Goal: Navigation & Orientation: Go to known website

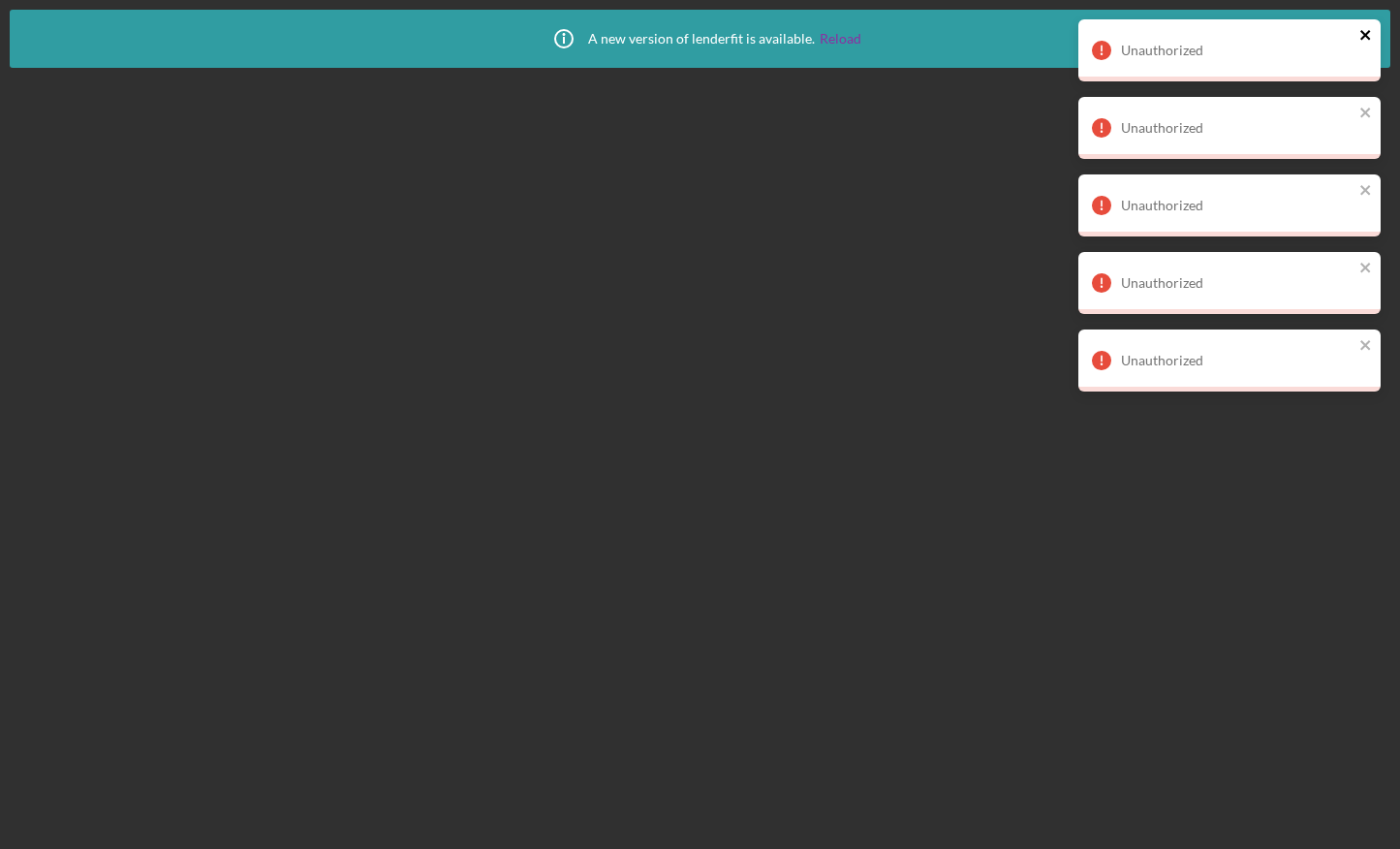
click at [1370, 41] on icon "close" at bounding box center [1366, 35] width 14 height 16
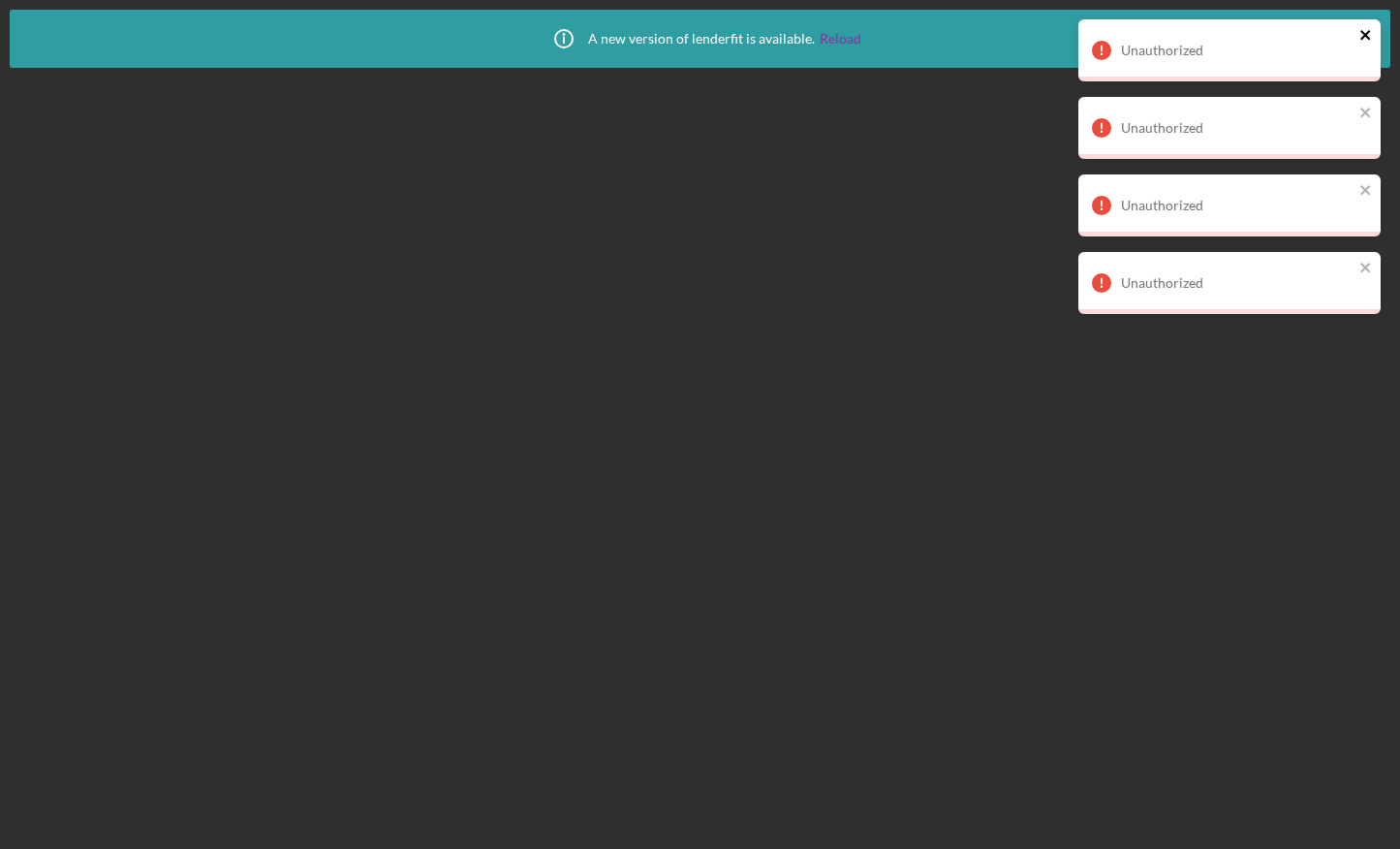
click at [1371, 30] on icon "close" at bounding box center [1366, 35] width 14 height 16
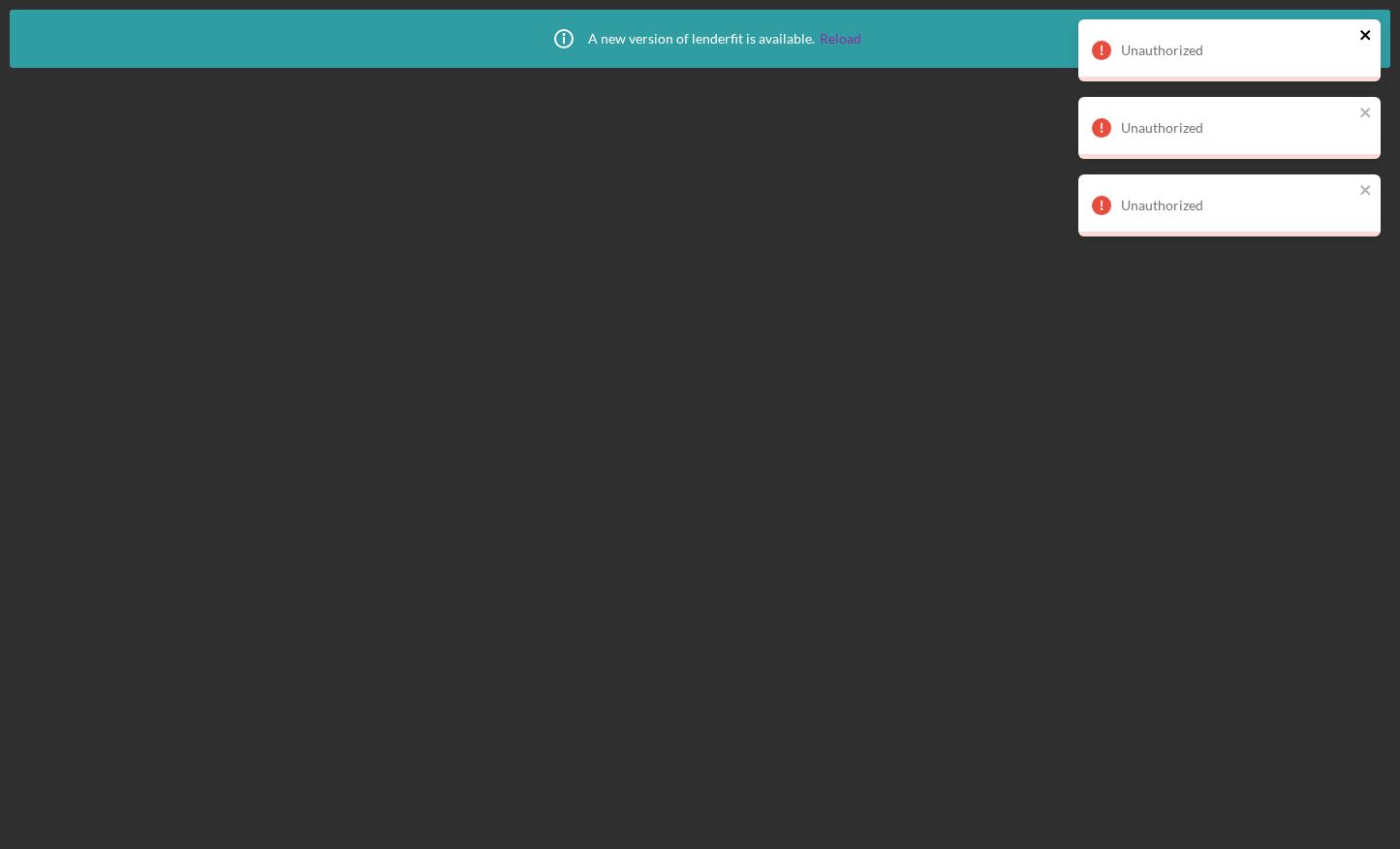
click at [1366, 37] on icon "close" at bounding box center [1365, 35] width 10 height 10
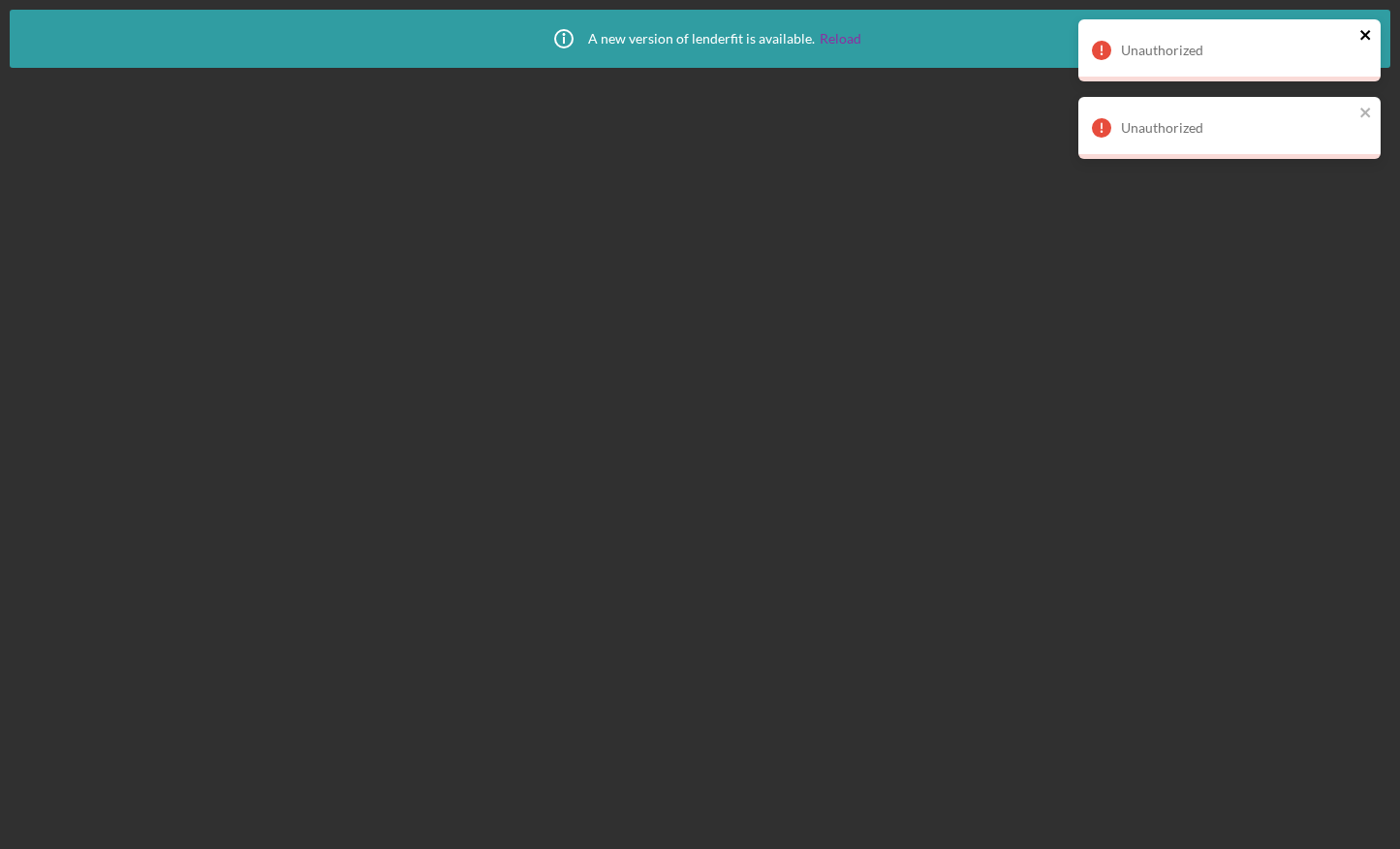
click at [1365, 40] on icon "close" at bounding box center [1366, 35] width 14 height 16
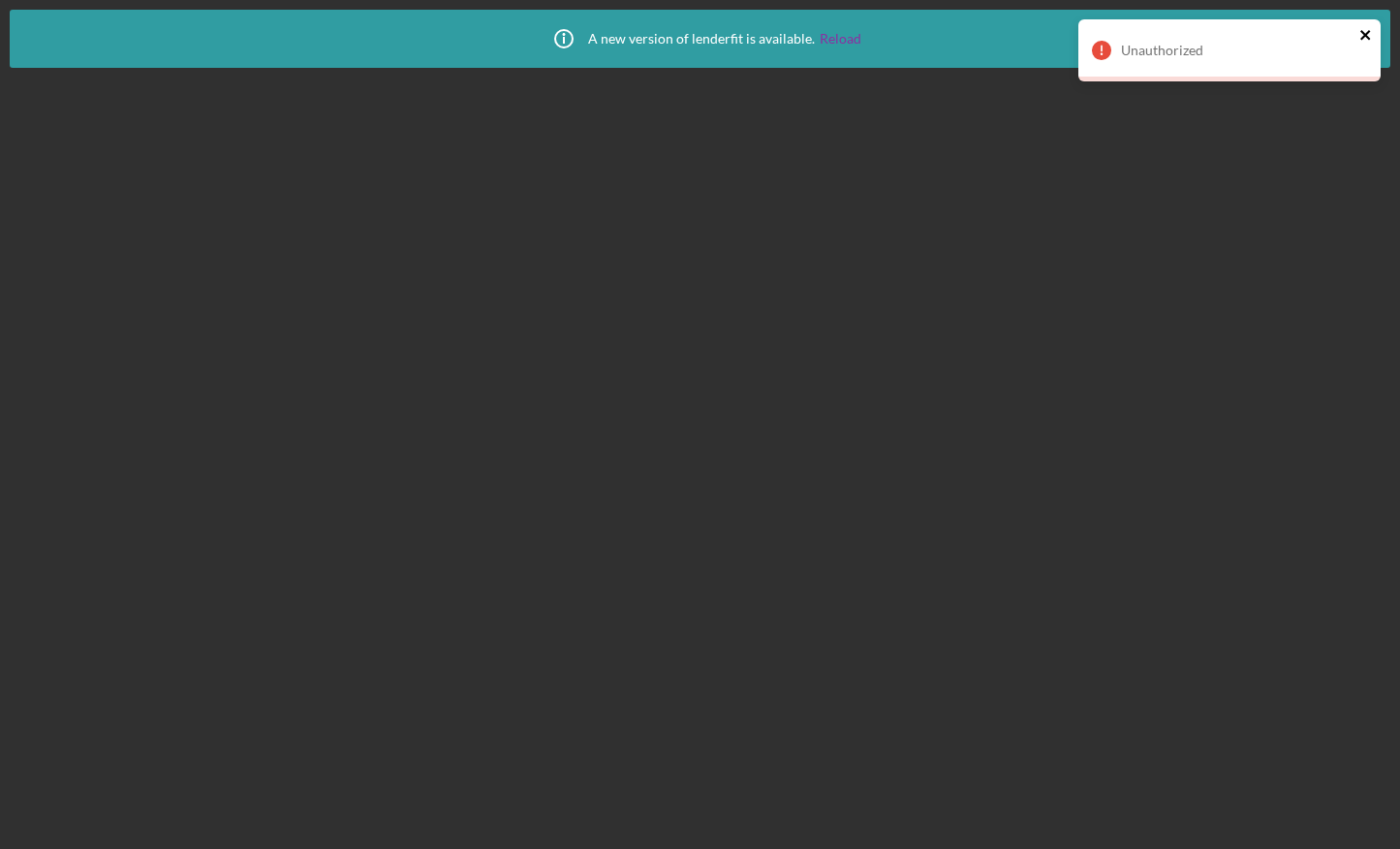
click at [1363, 36] on icon "close" at bounding box center [1365, 35] width 10 height 10
